Goal: Transaction & Acquisition: Purchase product/service

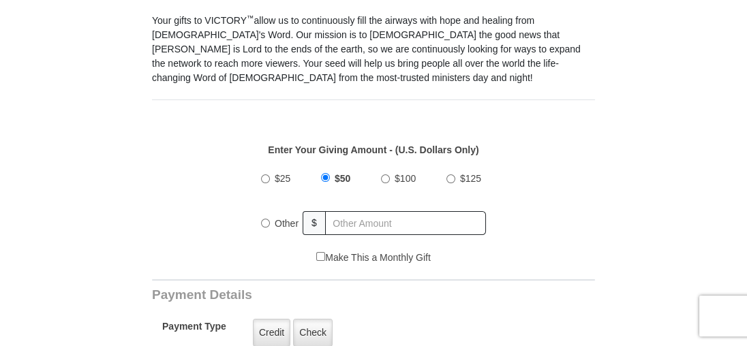
scroll to position [409, 0]
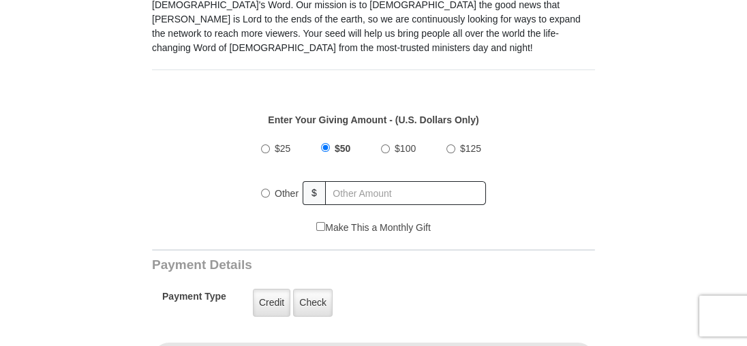
click at [387, 145] on input "$100" at bounding box center [385, 149] width 9 height 9
radio input "true"
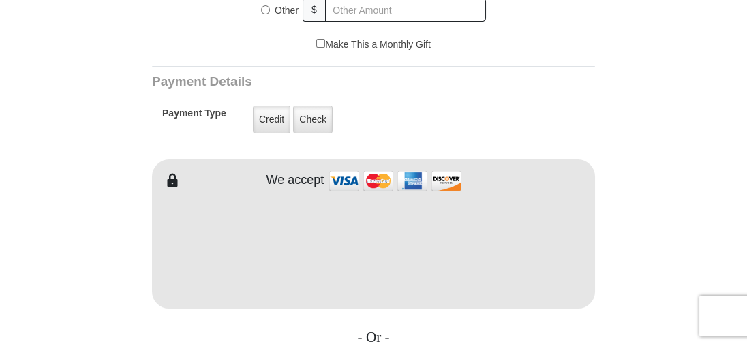
scroll to position [614, 0]
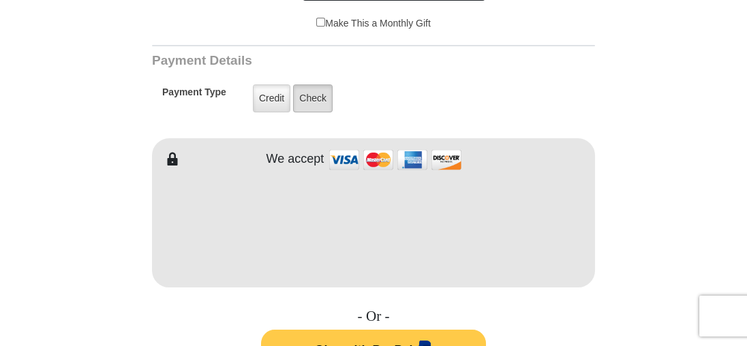
click at [309, 85] on label "Check" at bounding box center [313, 99] width 40 height 28
click at [0, 0] on input "Check" at bounding box center [0, 0] width 0 height 0
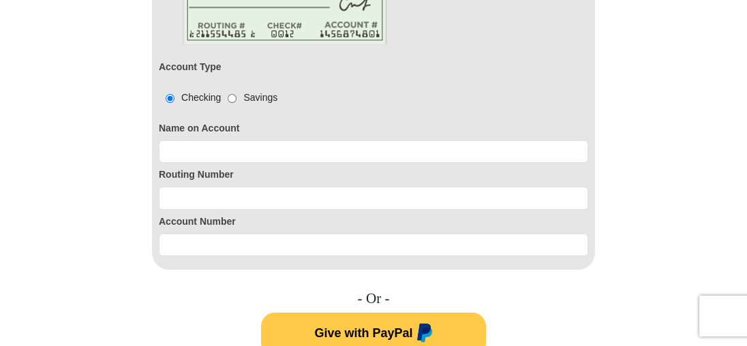
scroll to position [818, 0]
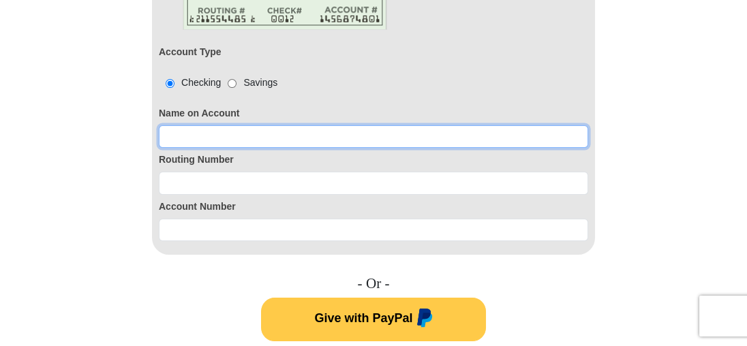
click at [196, 125] on input at bounding box center [373, 136] width 429 height 23
type input "Laur"
drag, startPoint x: 190, startPoint y: 121, endPoint x: 145, endPoint y: 116, distance: 44.6
click at [145, 116] on form "VICTORY Channel Online Giving VICTORY Channel is a worldwide, on-air television…" at bounding box center [373, 112] width 641 height 1768
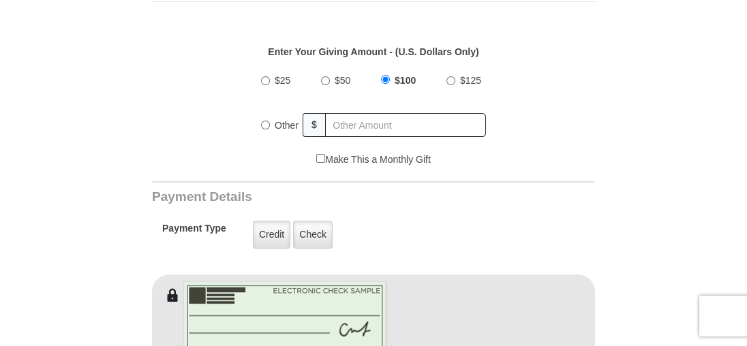
scroll to position [545, 0]
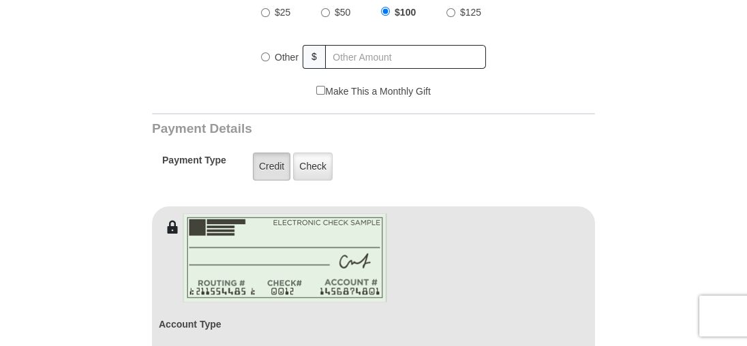
click at [269, 153] on label "Credit" at bounding box center [271, 167] width 37 height 28
click at [0, 0] on input "Credit" at bounding box center [0, 0] width 0 height 0
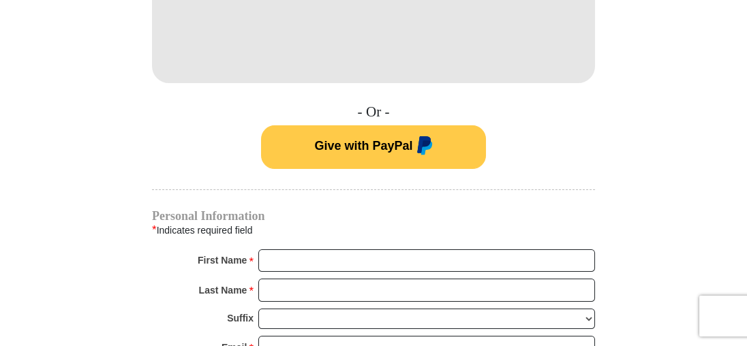
scroll to position [886, 0]
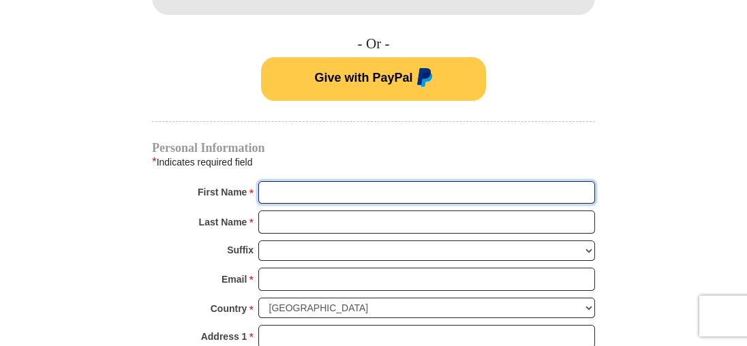
click at [286, 181] on input "First Name *" at bounding box center [426, 192] width 337 height 23
click at [270, 181] on input "First Name *" at bounding box center [426, 192] width 337 height 23
type input "Laura"
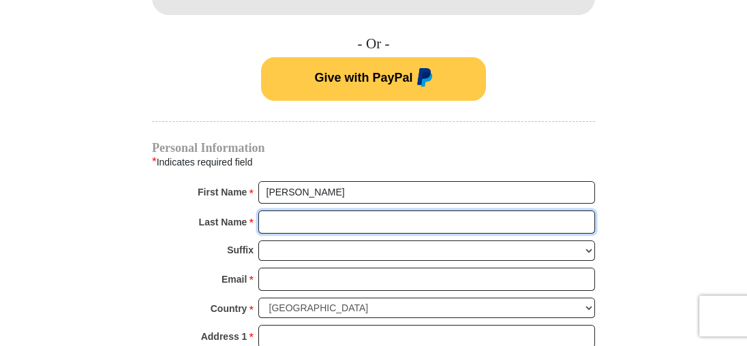
type input "Logue"
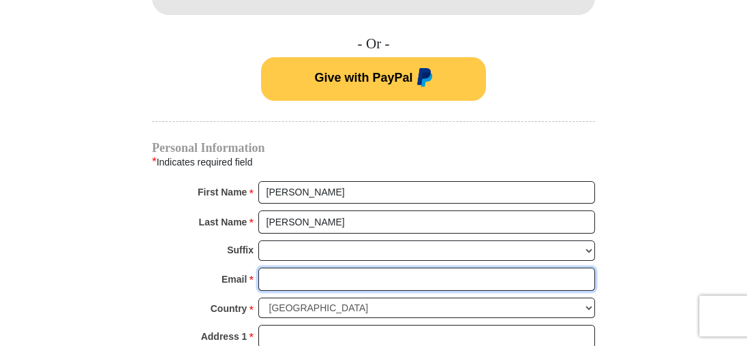
type input "b_2@rocketmail.com"
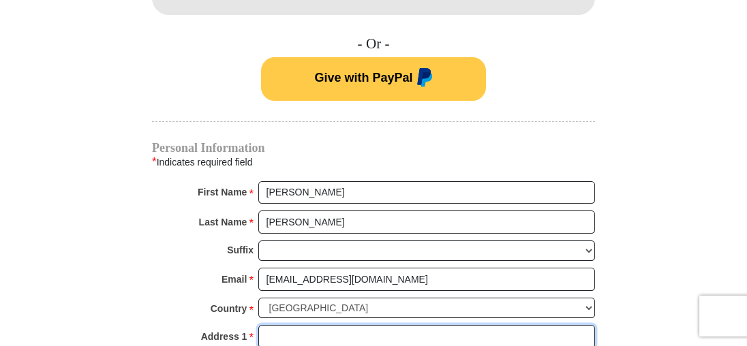
type input "PO Box 326"
type input "Waldport"
select select "OR"
type input "97394"
type input "(541) 200-4753"
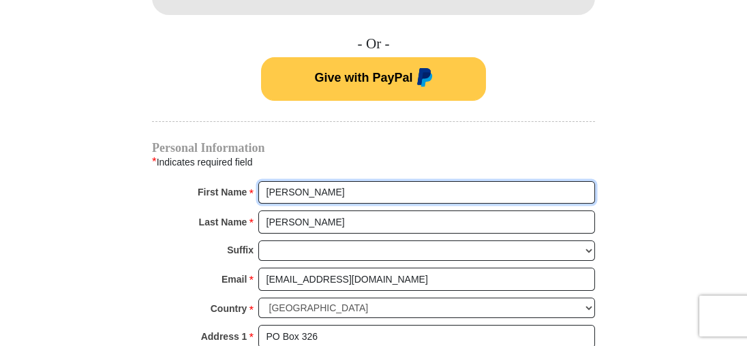
radio input "true"
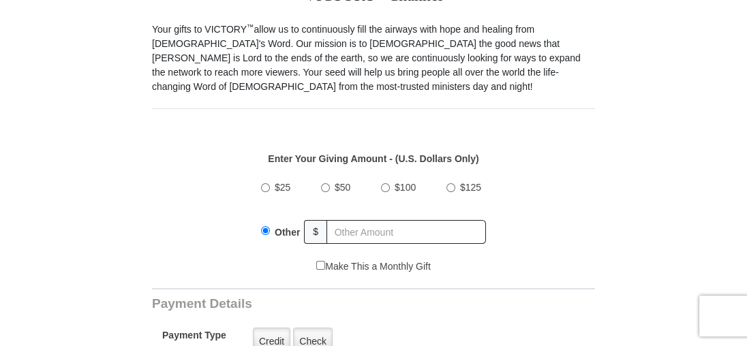
scroll to position [341, 0]
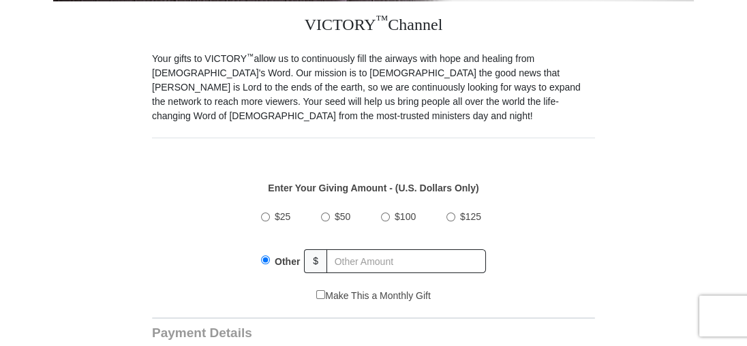
click at [384, 213] on input "$100" at bounding box center [385, 217] width 9 height 9
radio input "true"
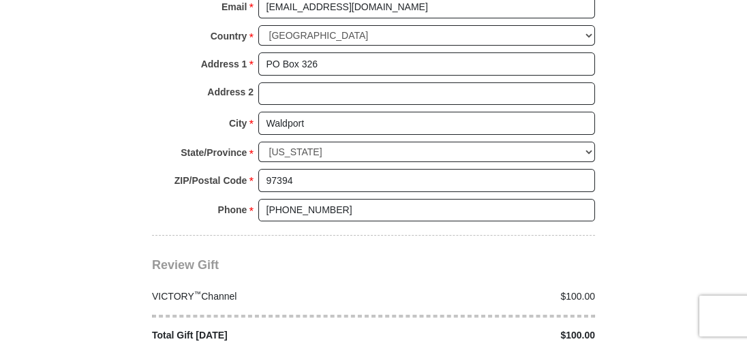
scroll to position [1227, 0]
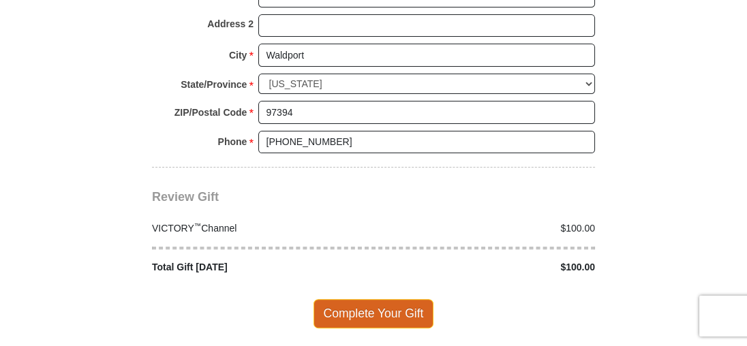
click at [420, 299] on span "Complete Your Gift" at bounding box center [374, 313] width 121 height 29
